Goal: Task Accomplishment & Management: Manage account settings

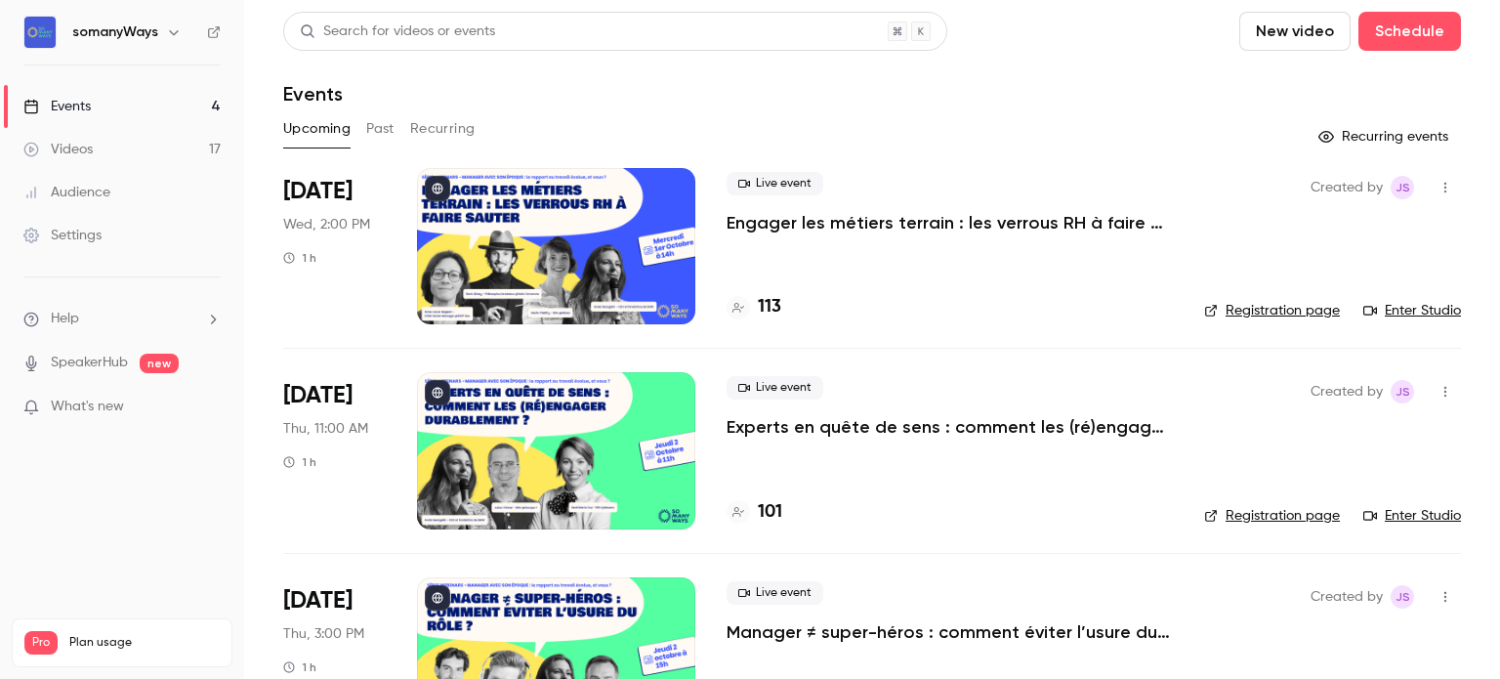
click at [1218, 308] on link "Registration page" at bounding box center [1272, 311] width 136 height 20
click at [789, 428] on p "Experts en quête de sens : comment les (ré)engager durablement ?" at bounding box center [949, 426] width 446 height 23
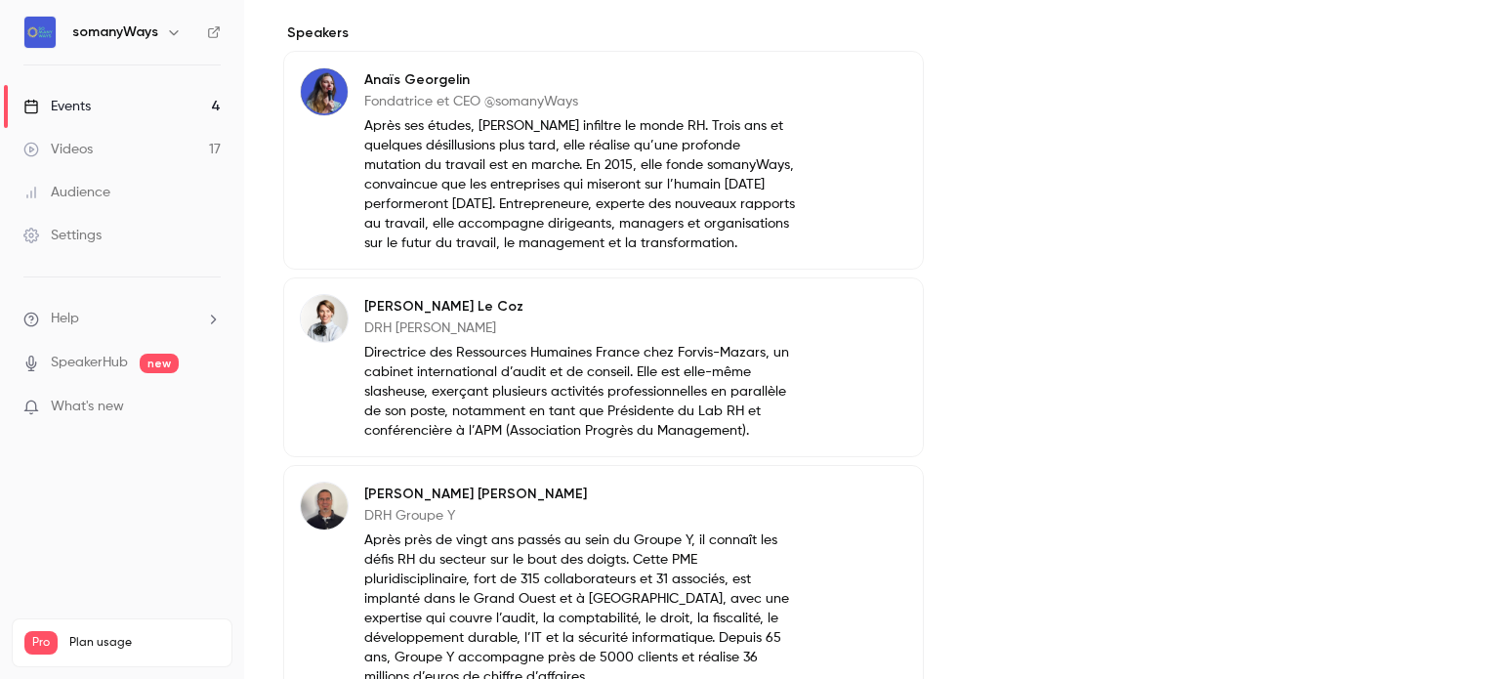
scroll to position [746, 0]
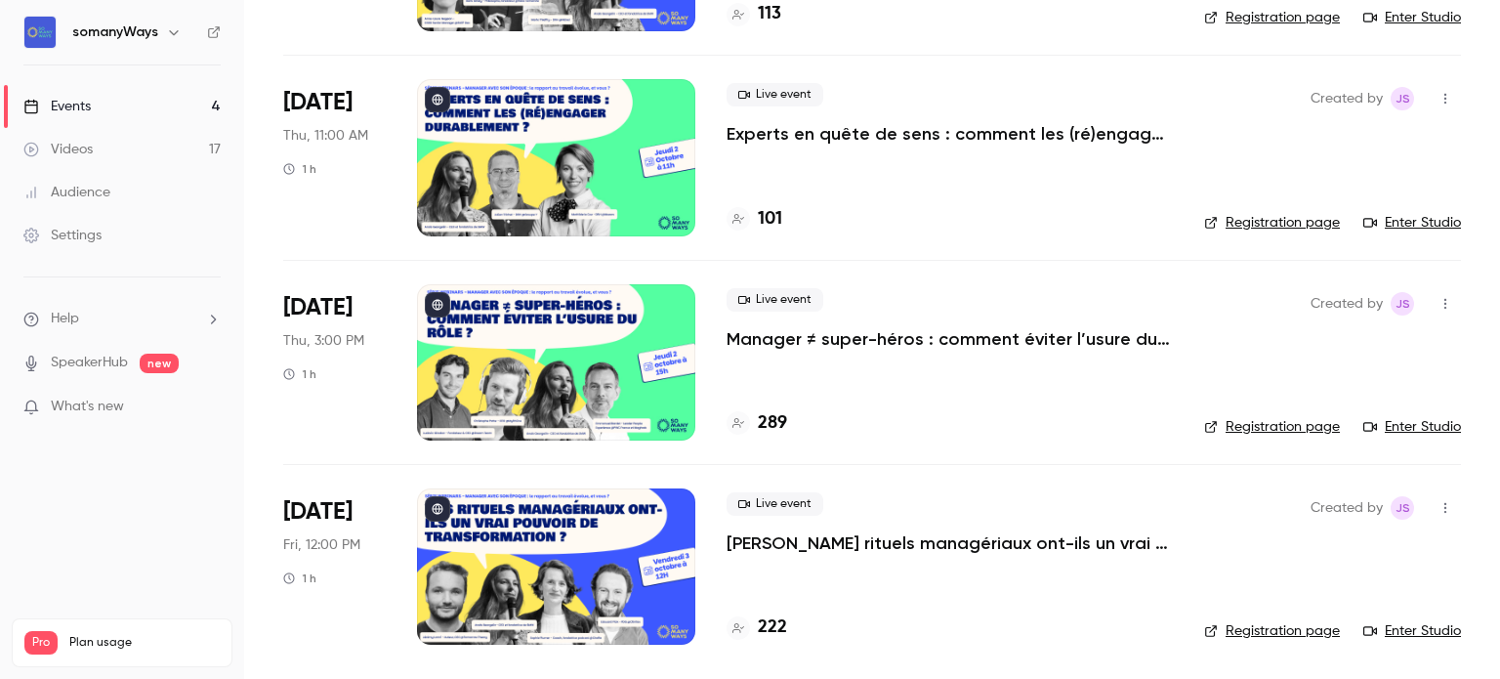
scroll to position [134, 0]
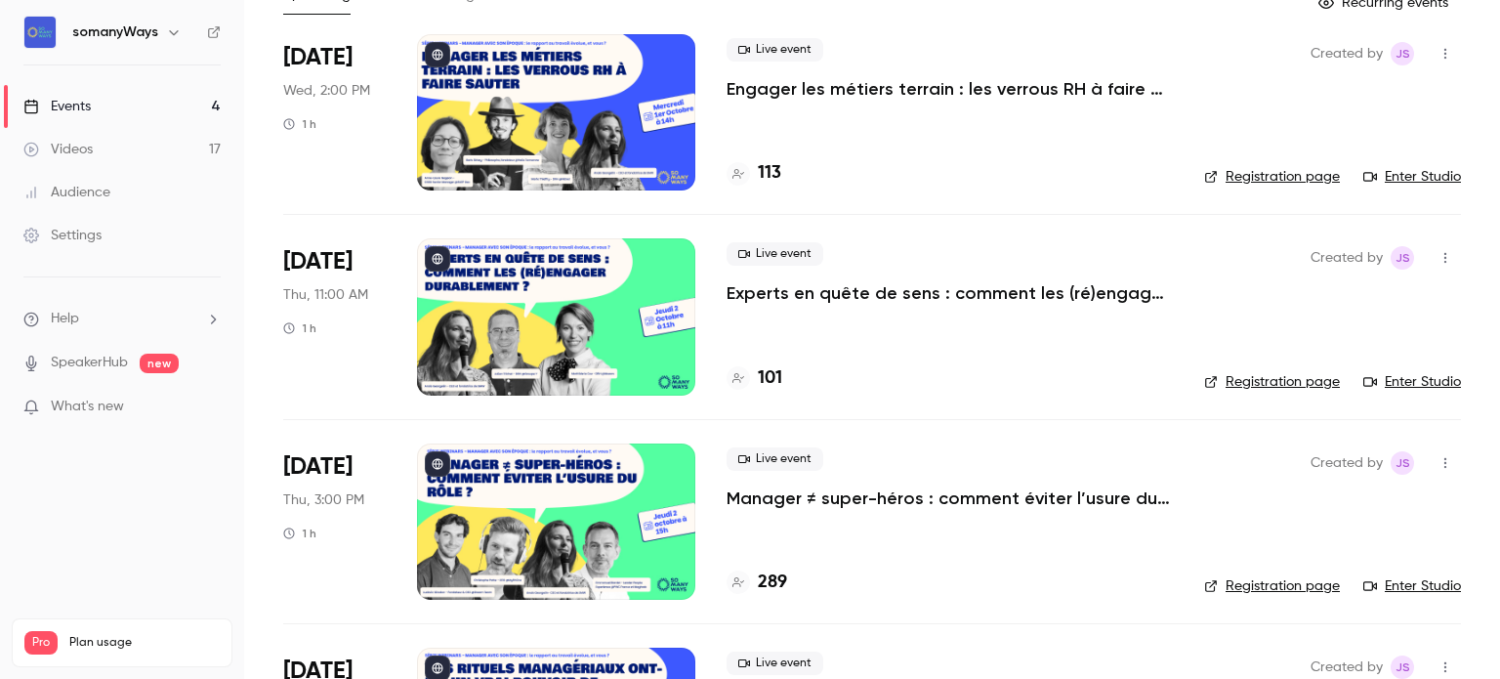
click at [1274, 383] on link "Registration page" at bounding box center [1272, 382] width 136 height 20
click at [1308, 177] on link "Registration page" at bounding box center [1272, 177] width 136 height 20
click at [791, 489] on p "Manager ≠ super-héros : comment éviter l’usure du rôle ?" at bounding box center [949, 497] width 446 height 23
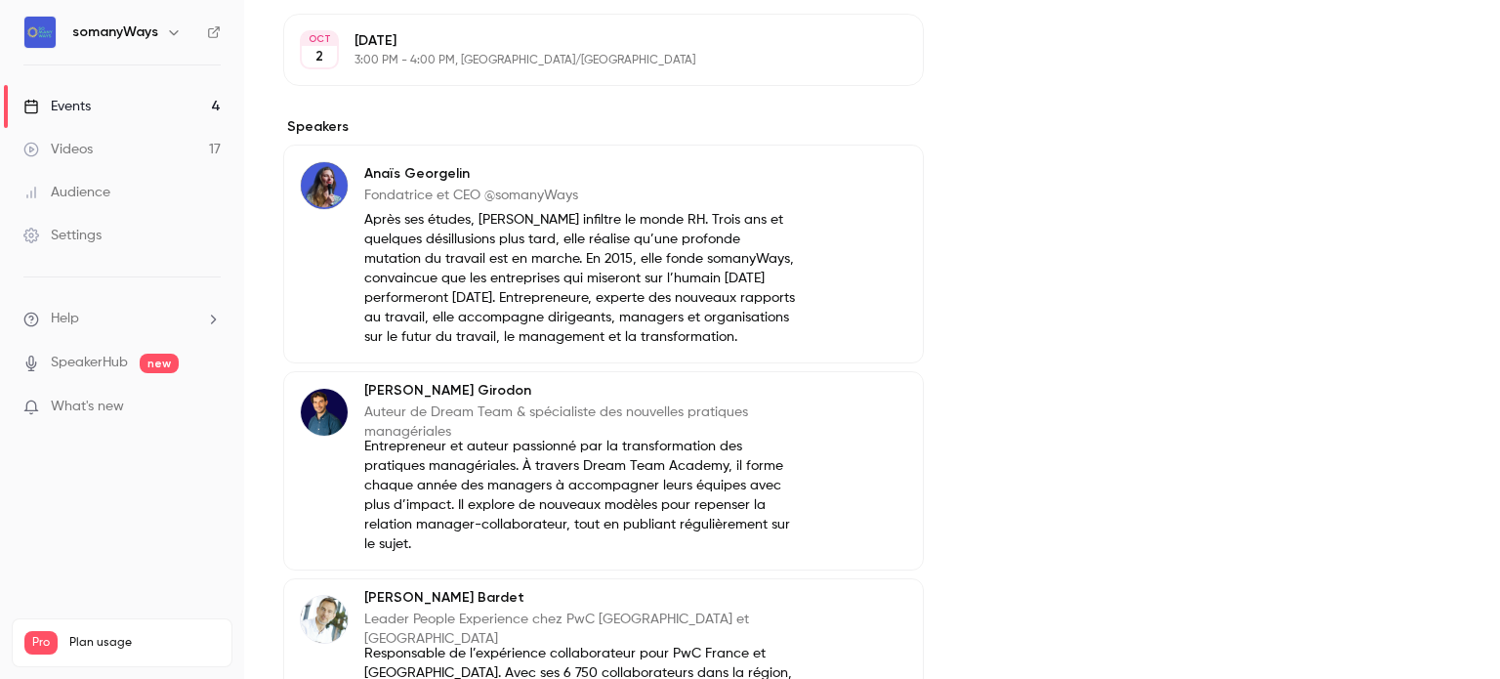
scroll to position [651, 0]
click at [482, 442] on p "Auteur de Dream Team & spécialiste des nouvelles pratiques managériales" at bounding box center [580, 422] width 433 height 39
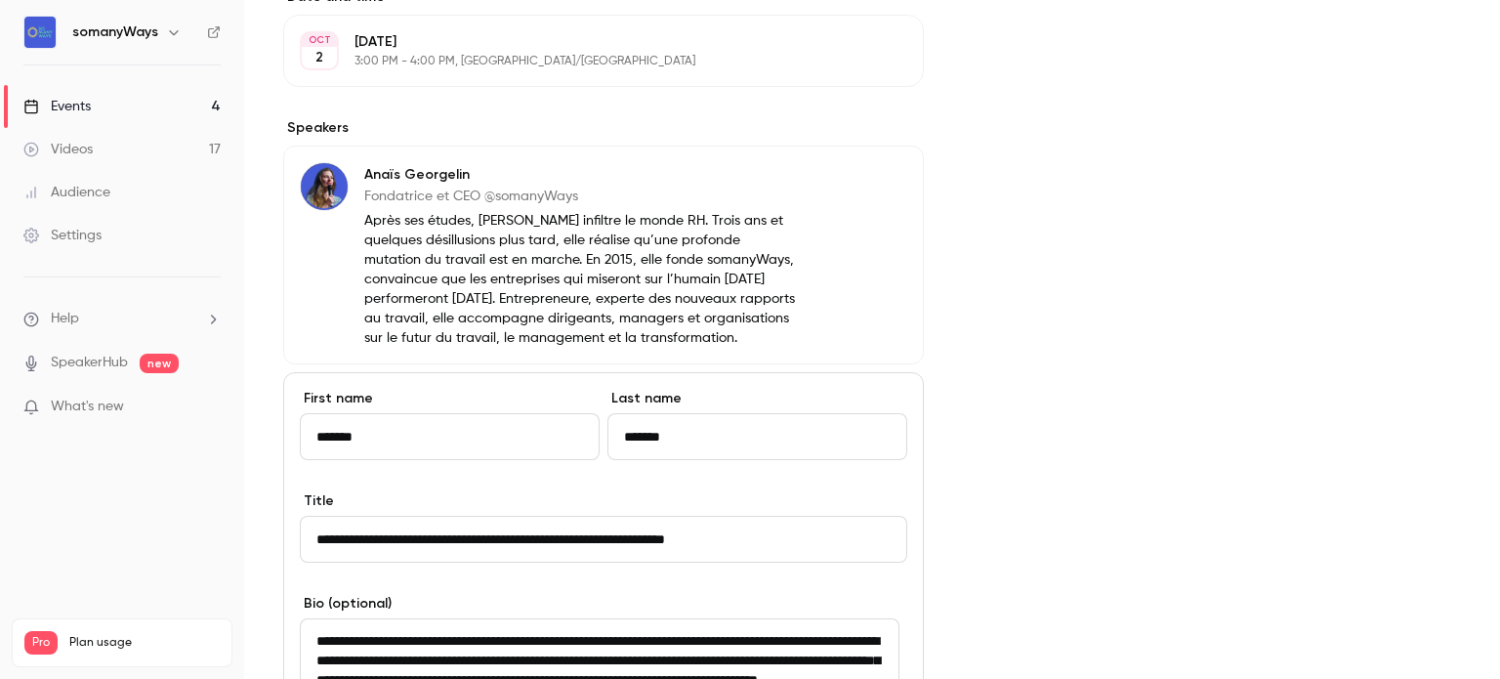
click at [594, 558] on input "**********" at bounding box center [603, 539] width 607 height 47
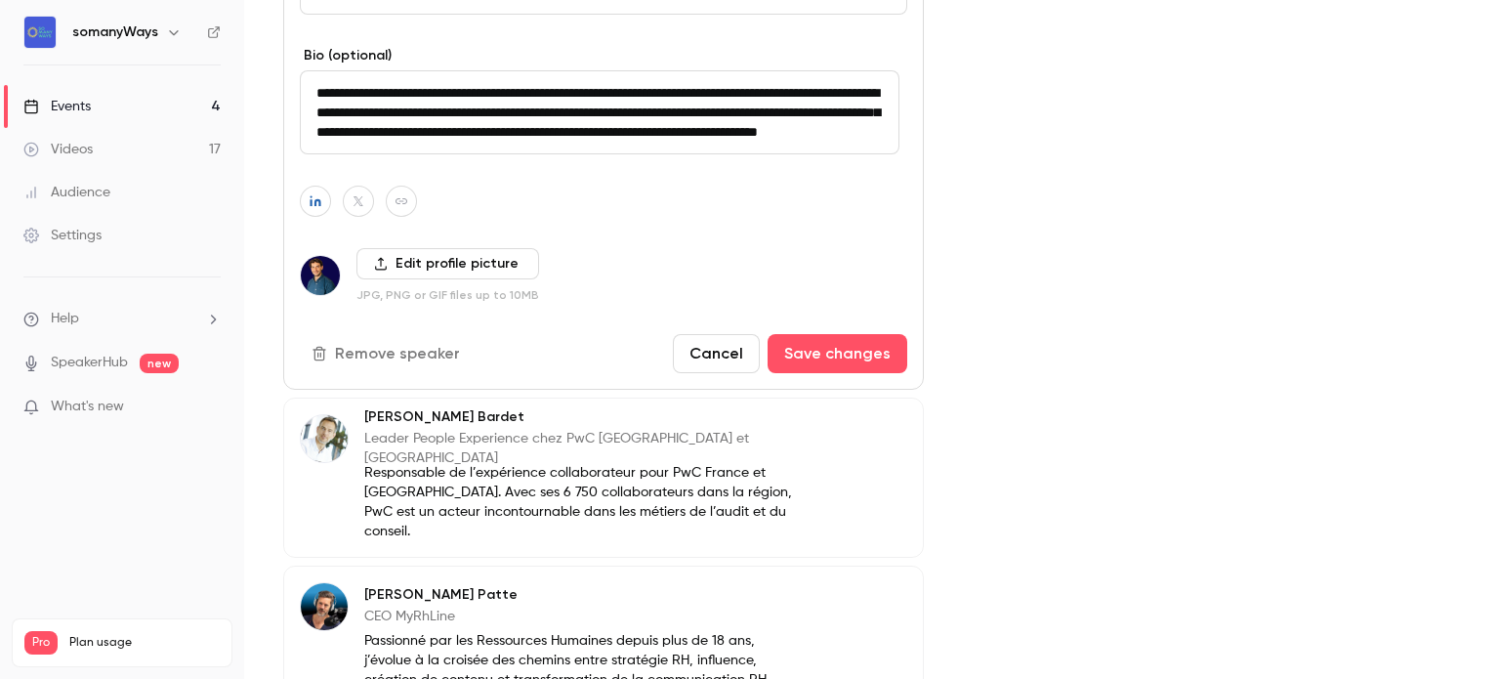
scroll to position [1201, 0]
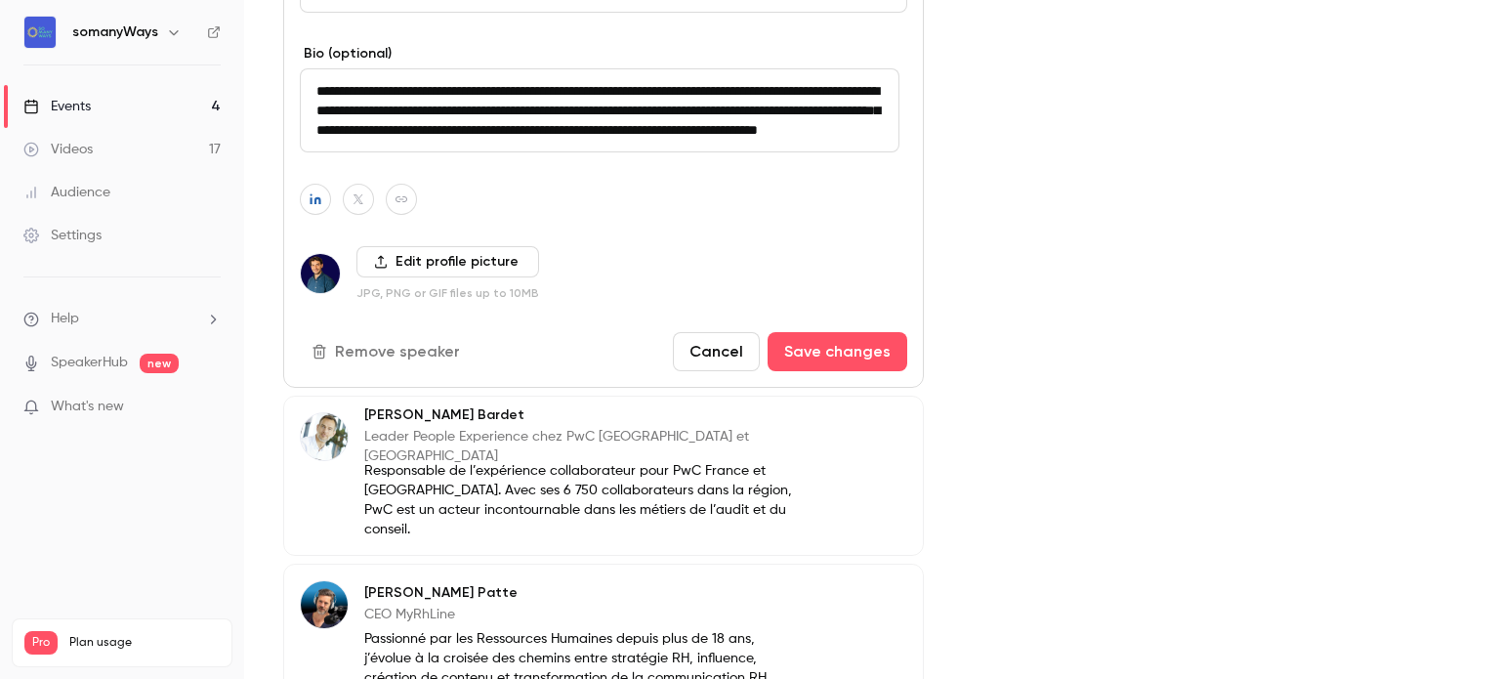
click at [452, 542] on div "[PERSON_NAME] Leader People Experience chez PwC France et Maghreb Responsable d…" at bounding box center [603, 475] width 641 height 160
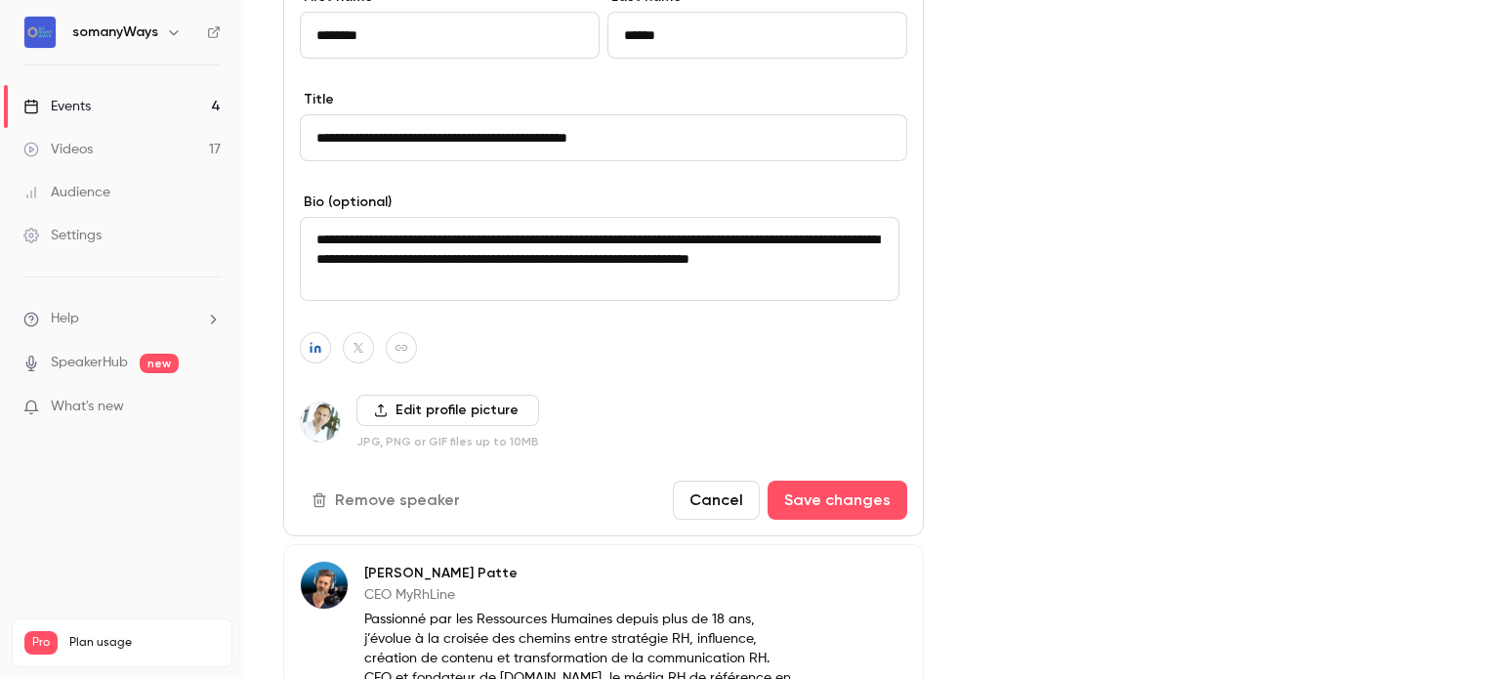
click at [468, 154] on input "**********" at bounding box center [603, 137] width 607 height 47
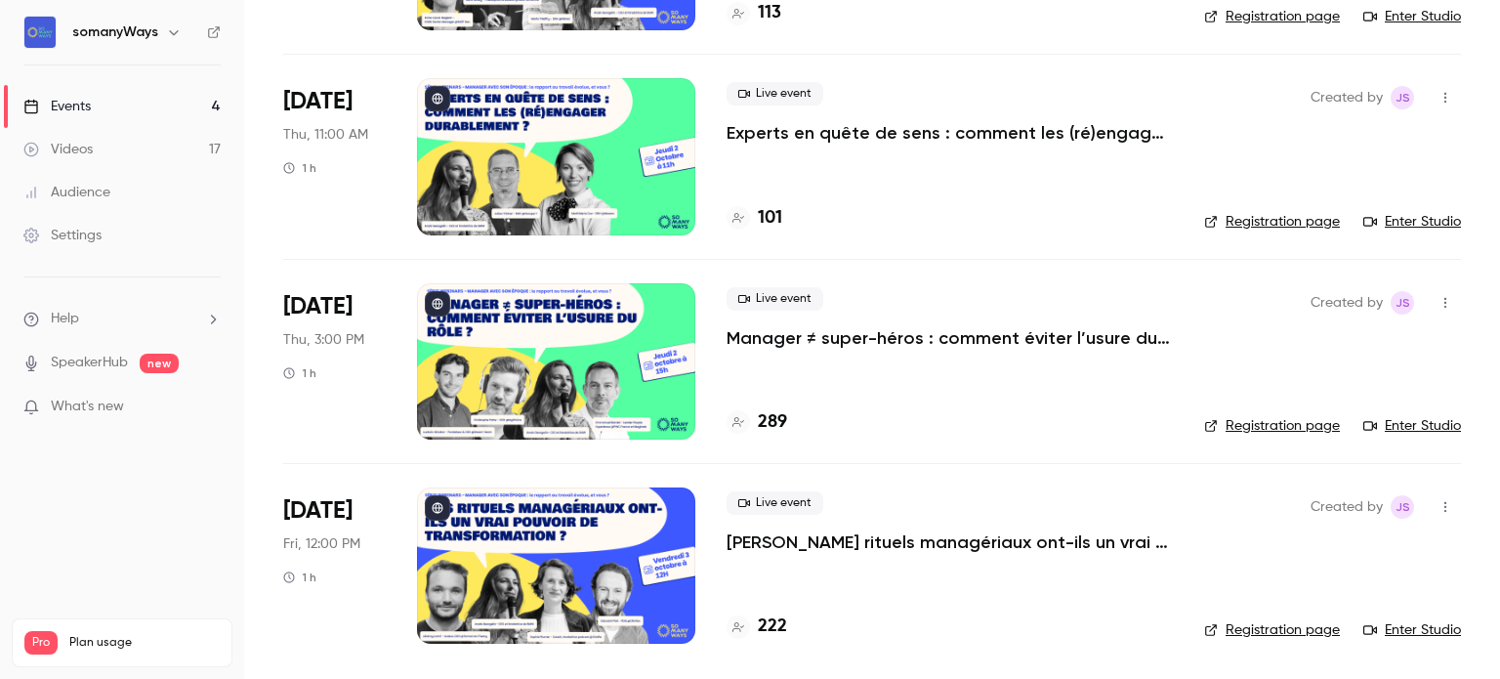
scroll to position [293, 0]
click at [1237, 426] on link "Registration page" at bounding box center [1272, 427] width 136 height 20
click at [793, 536] on p "[PERSON_NAME] rituels managériaux ont-ils un vrai pouvoir de transformation ?" at bounding box center [949, 542] width 446 height 23
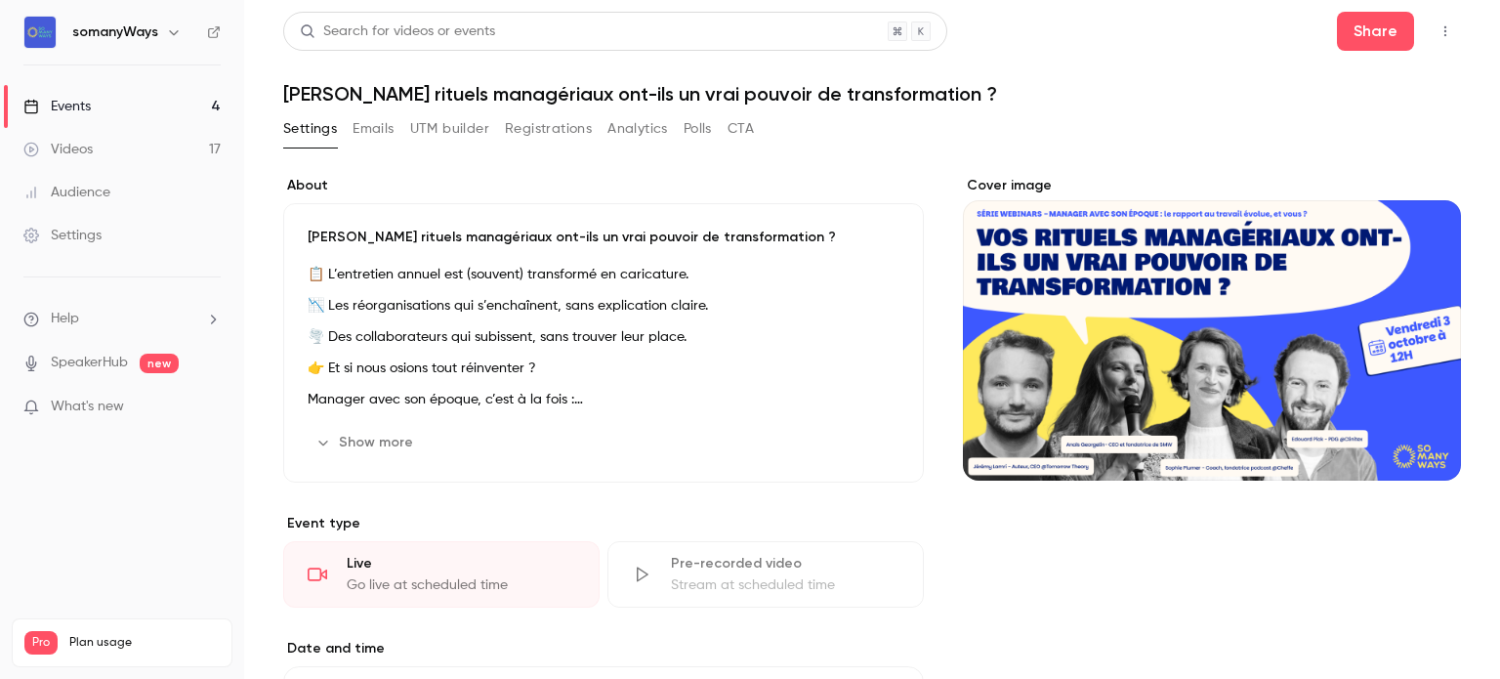
scroll to position [706, 0]
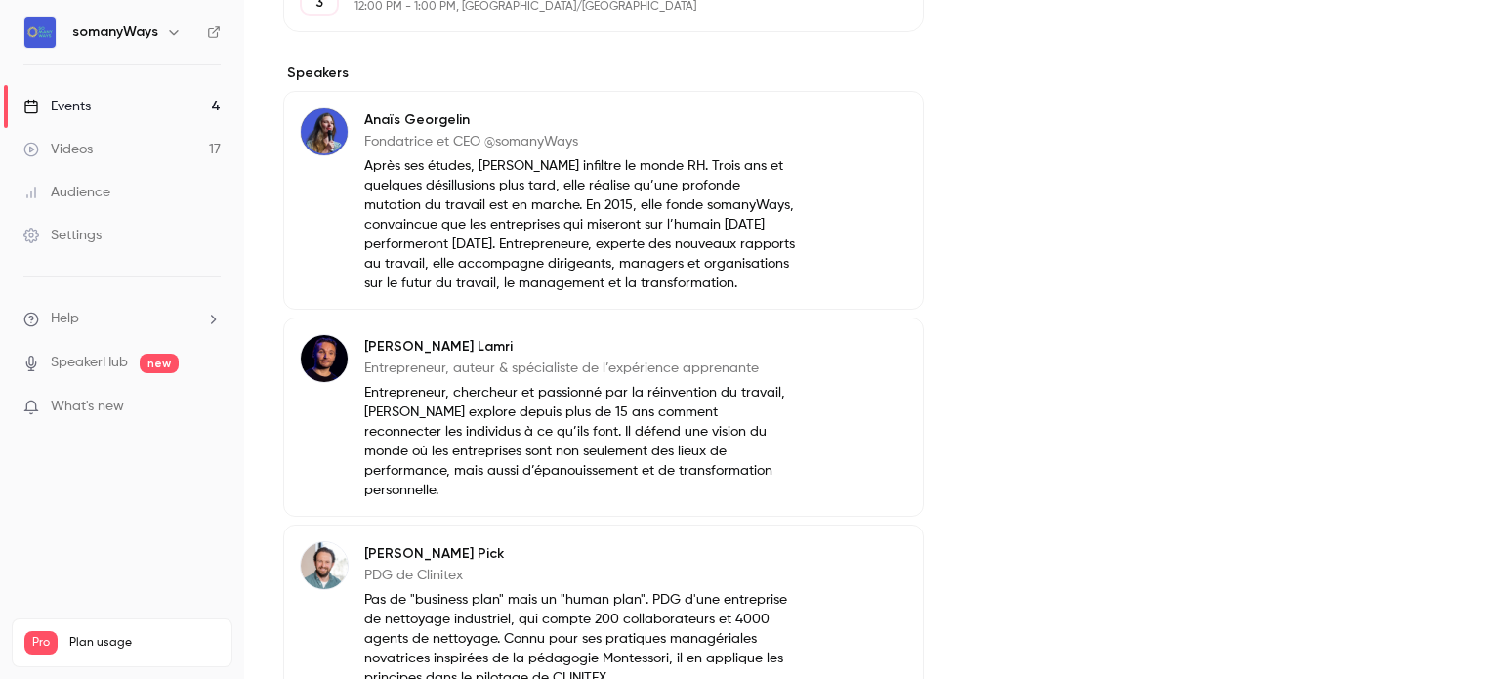
click at [470, 377] on p "Entrepreneur, auteur & spécialiste de l’expérience apprenante" at bounding box center [580, 368] width 433 height 20
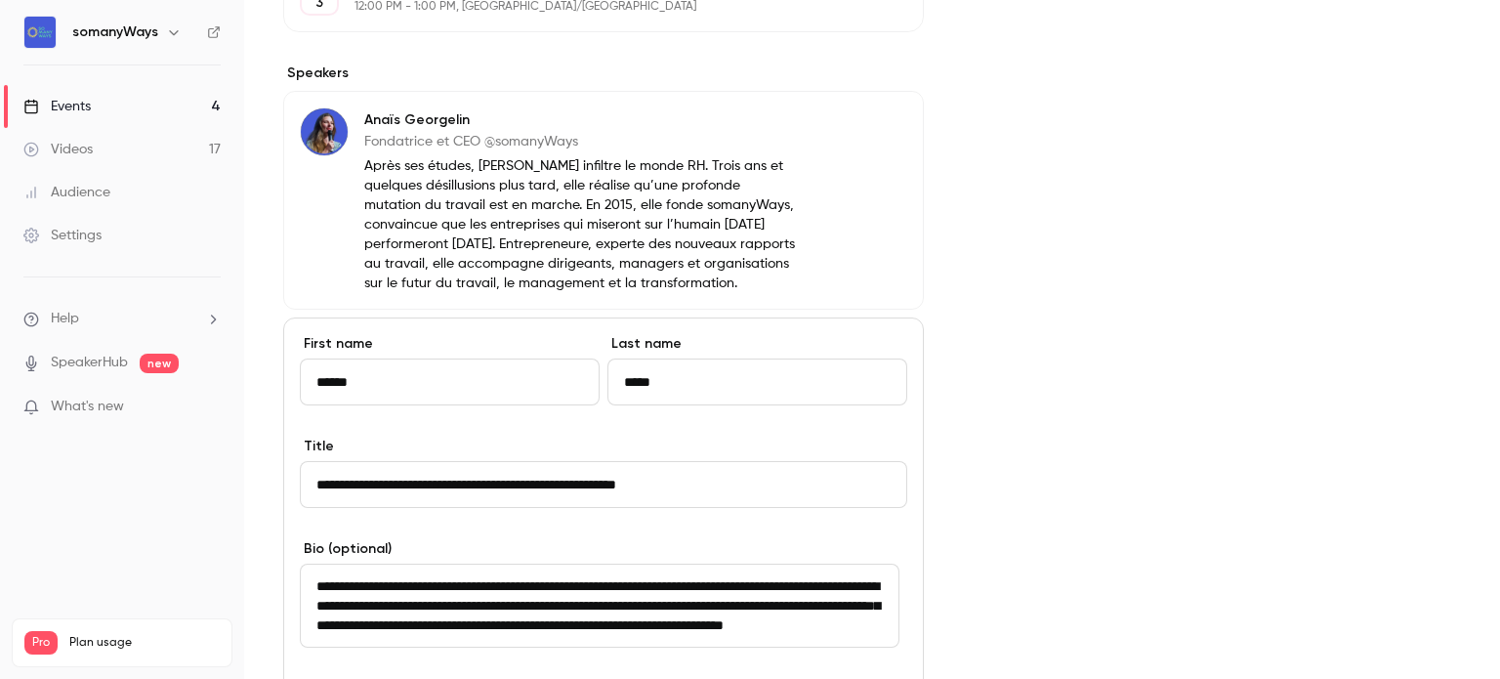
click at [465, 508] on input "**********" at bounding box center [603, 484] width 607 height 47
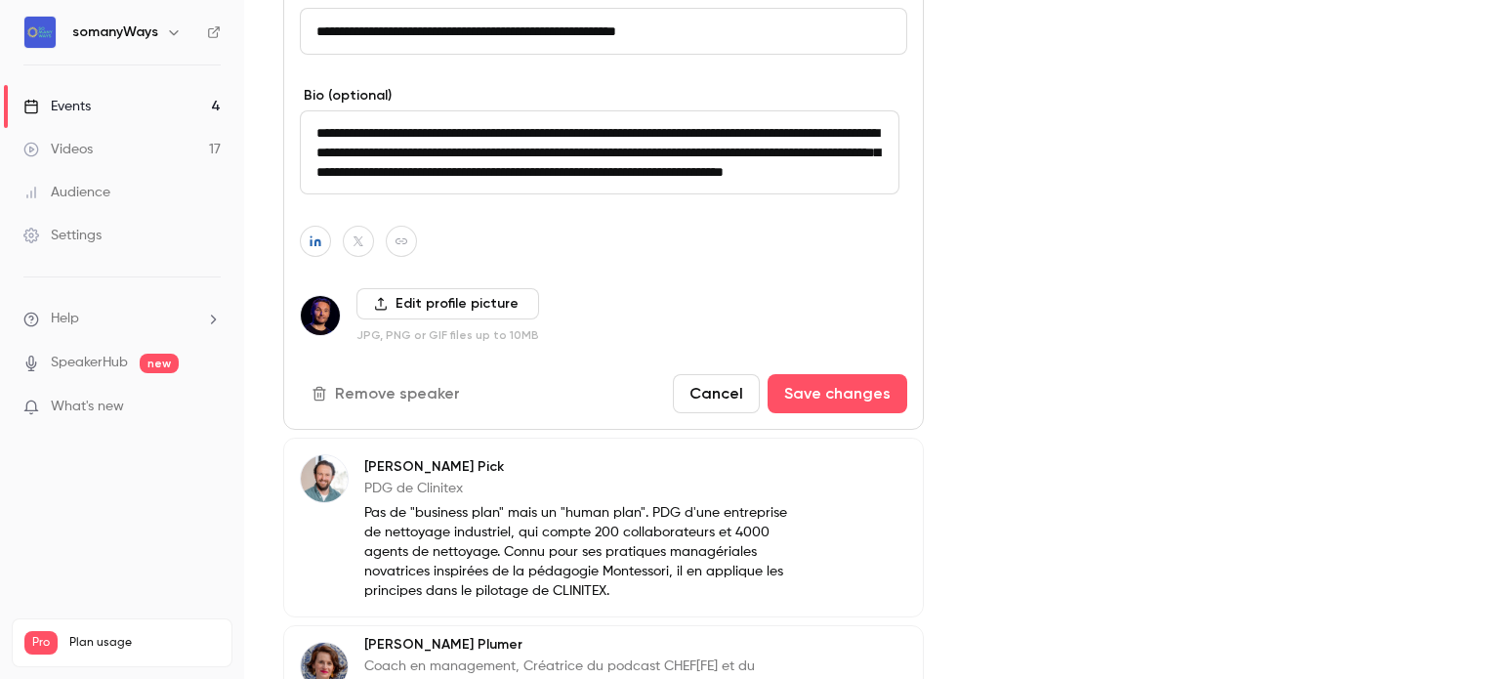
scroll to position [1158, 0]
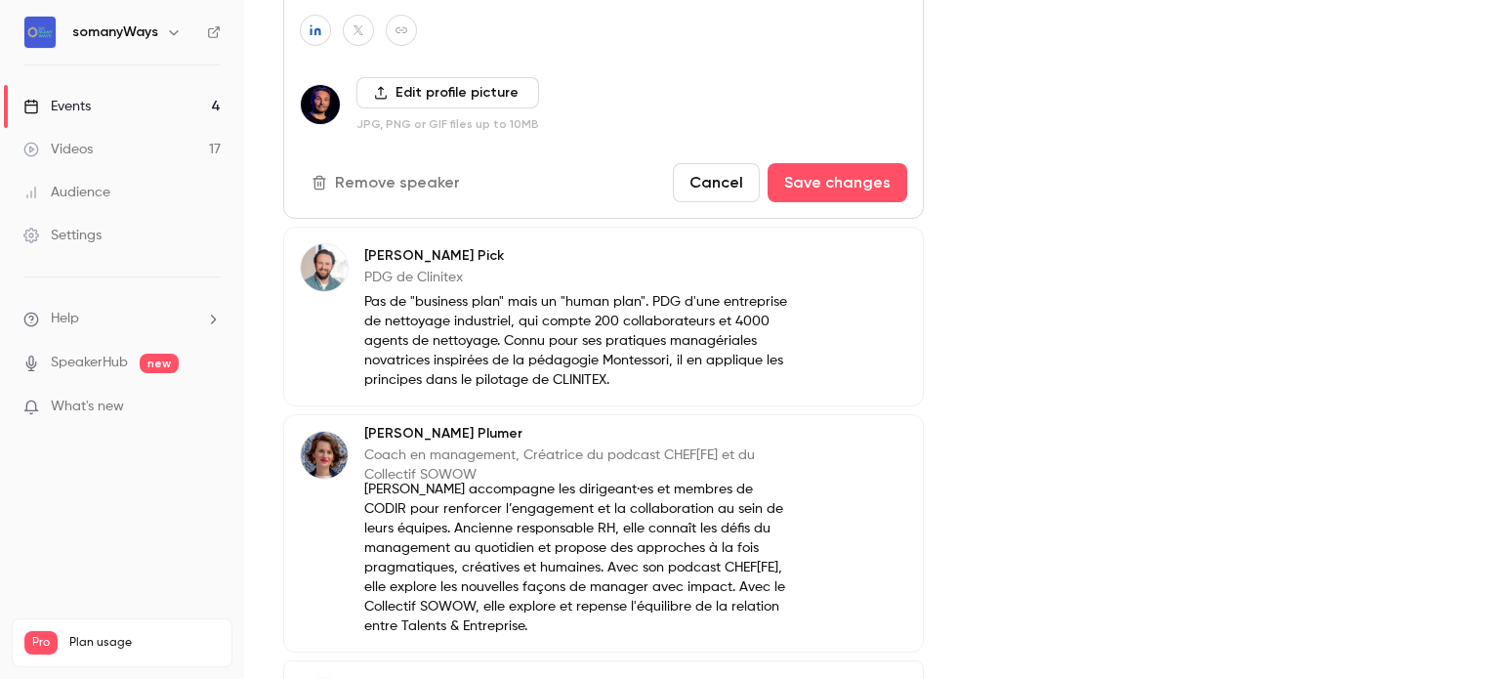
click at [488, 497] on p "[PERSON_NAME] accompagne les dirigeant·es et membres de CODIR pour renforcer l’…" at bounding box center [580, 557] width 433 height 156
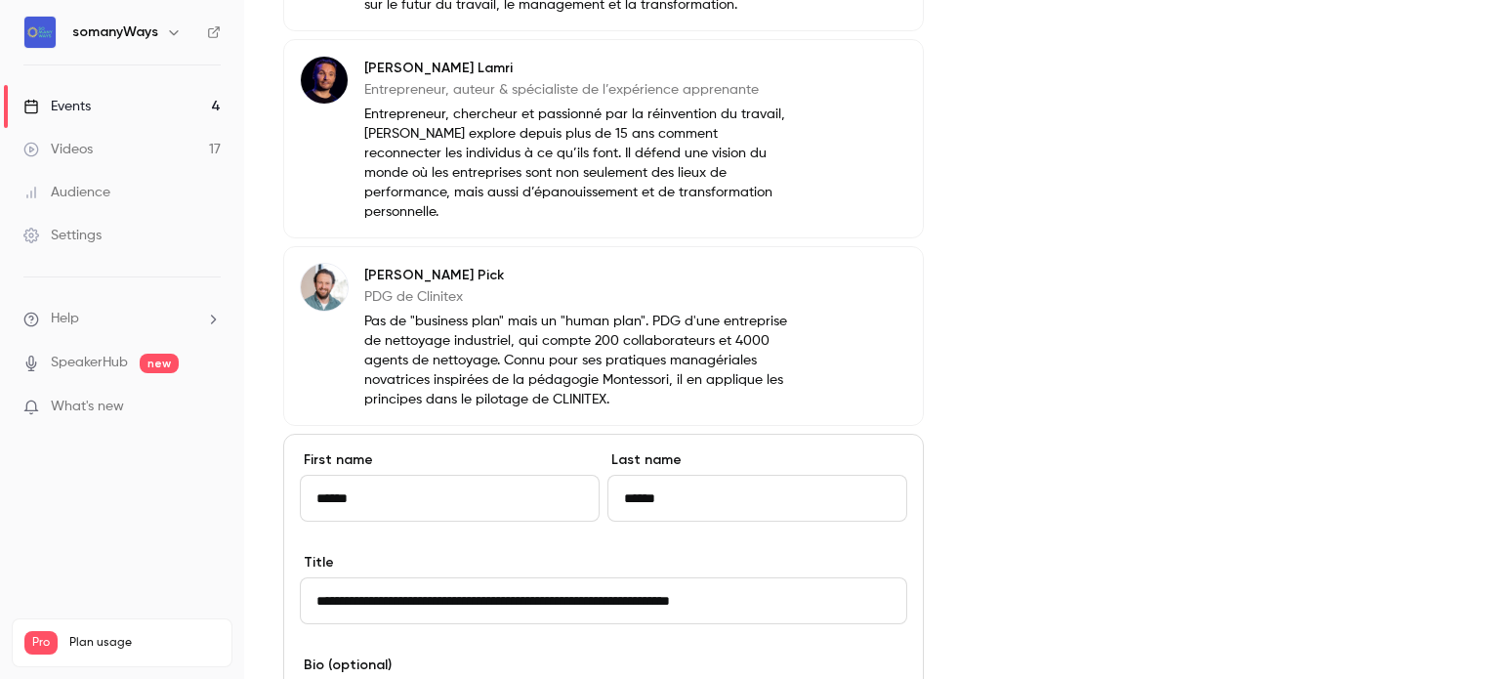
click at [559, 602] on input "**********" at bounding box center [603, 600] width 607 height 47
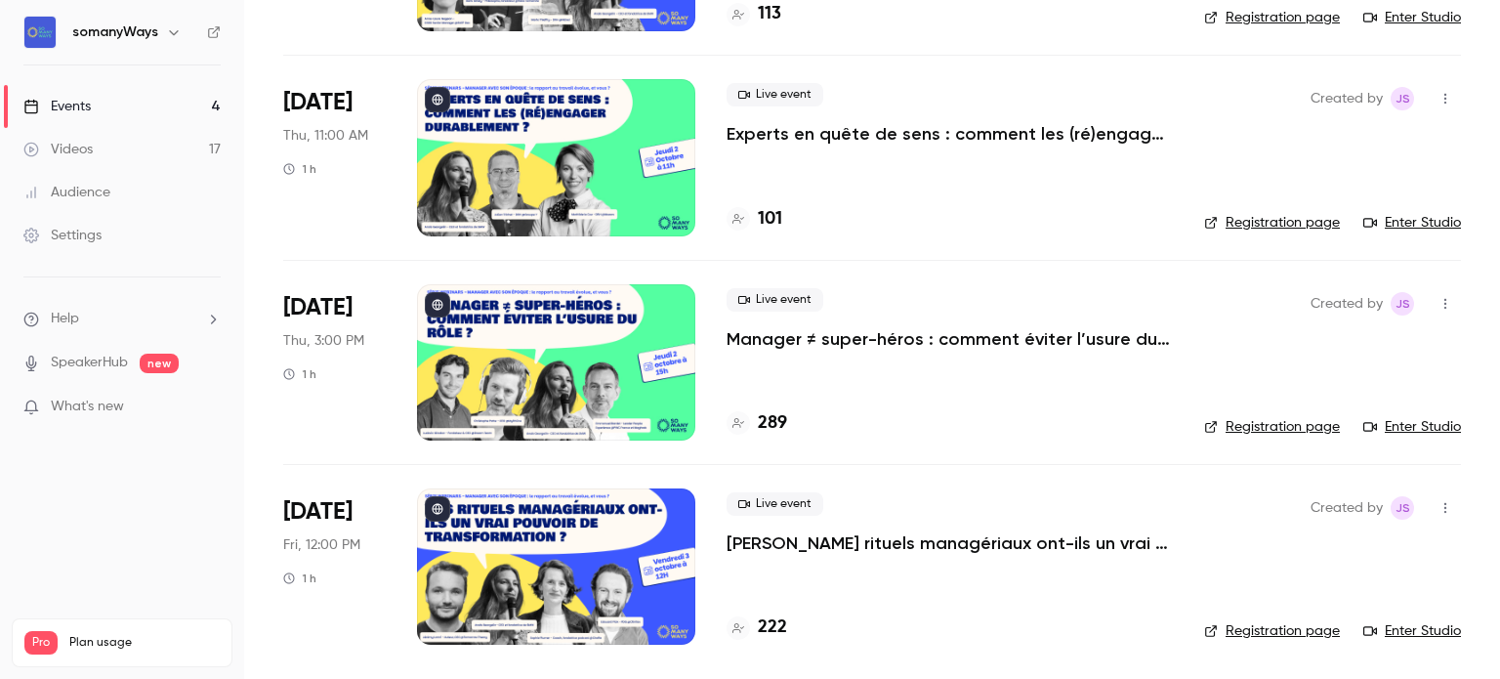
click at [1242, 635] on link "Registration page" at bounding box center [1272, 631] width 136 height 20
